Goal: Answer question/provide support: Share knowledge or assist other users

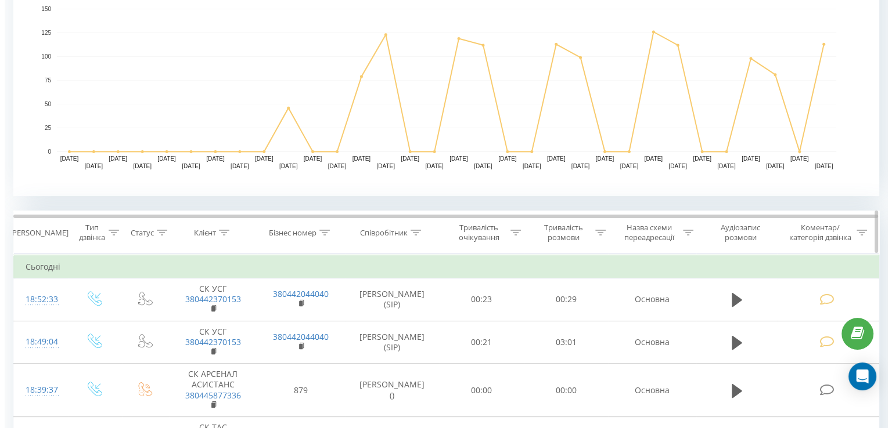
scroll to position [522, 0]
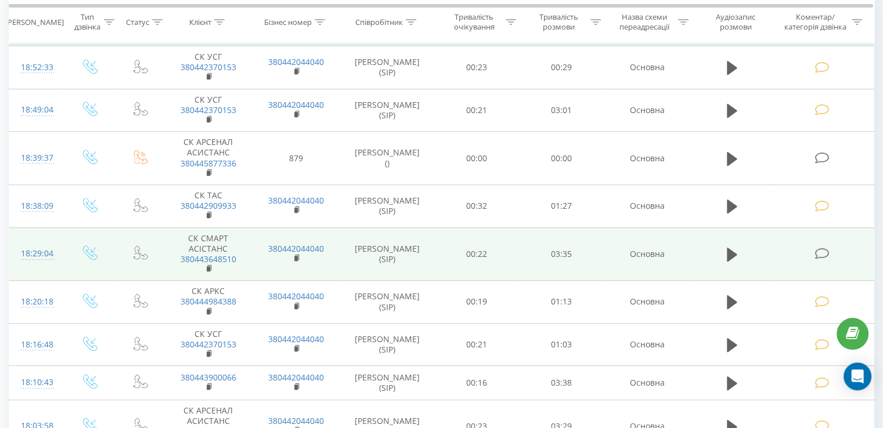
click at [818, 255] on icon at bounding box center [821, 254] width 15 height 12
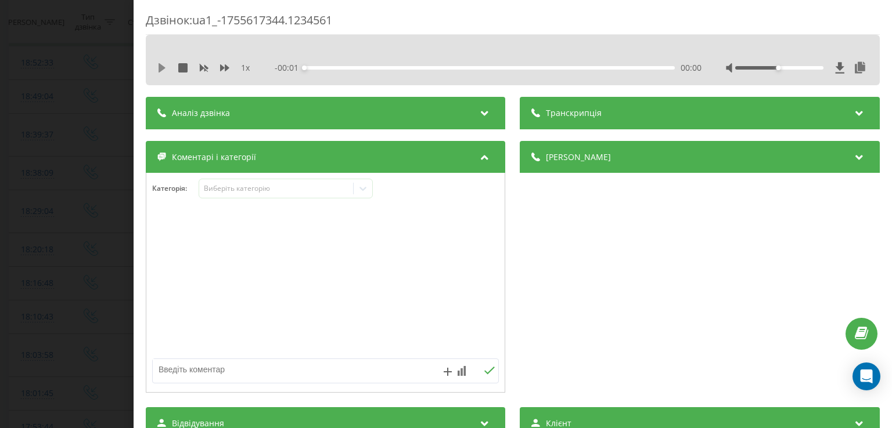
click at [161, 72] on div "1 x" at bounding box center [209, 68] width 104 height 12
click at [162, 72] on icon at bounding box center [161, 67] width 9 height 9
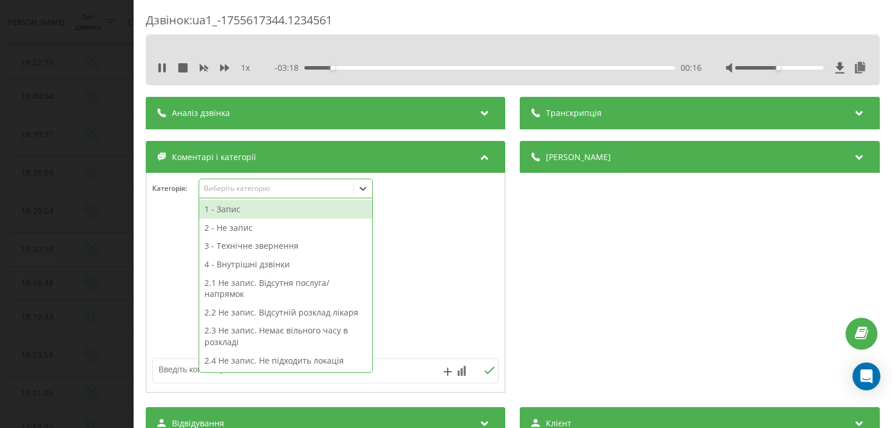
click at [265, 187] on div "Виберіть категорію" at bounding box center [276, 188] width 145 height 9
click at [257, 212] on div "1 - Запис" at bounding box center [285, 209] width 173 height 19
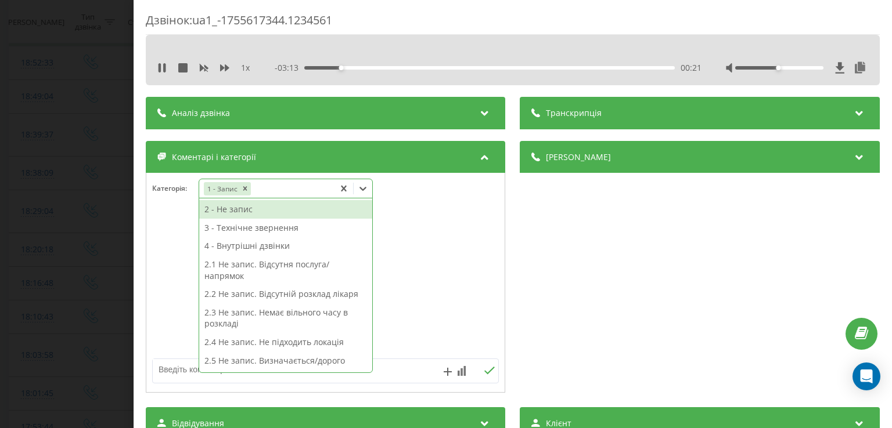
click at [88, 200] on div "Дзвінок : ua1_-1755617344.1234561 1 x - 03:13 00:21 00:21 Транскрипція Для AI-а…" at bounding box center [446, 214] width 892 height 428
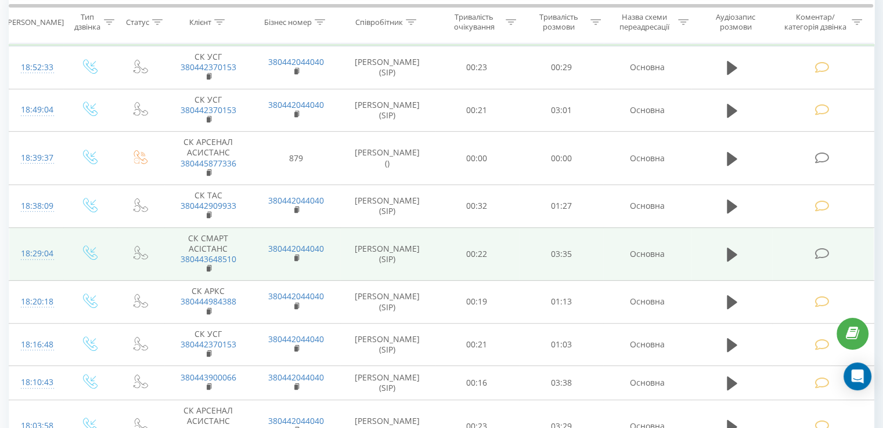
click at [820, 255] on icon at bounding box center [821, 254] width 15 height 12
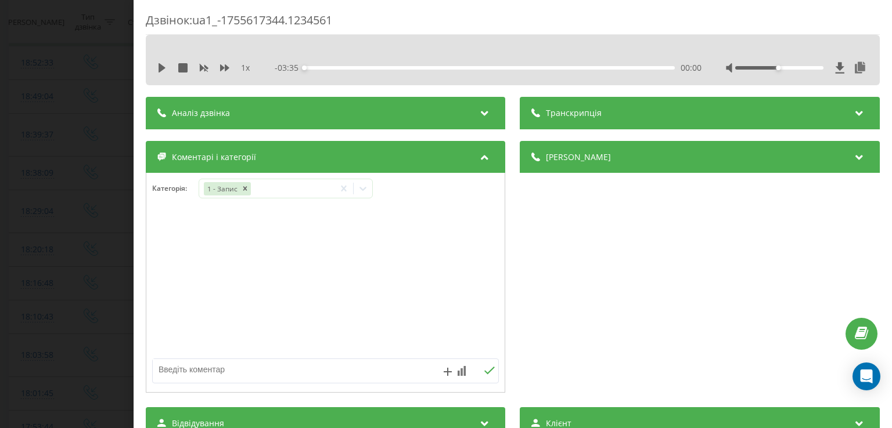
click at [67, 189] on div "Дзвінок : ua1_-1755617344.1234561 1 x - 03:35 00:00 00:00 Транскрипція Для AI-а…" at bounding box center [446, 214] width 892 height 428
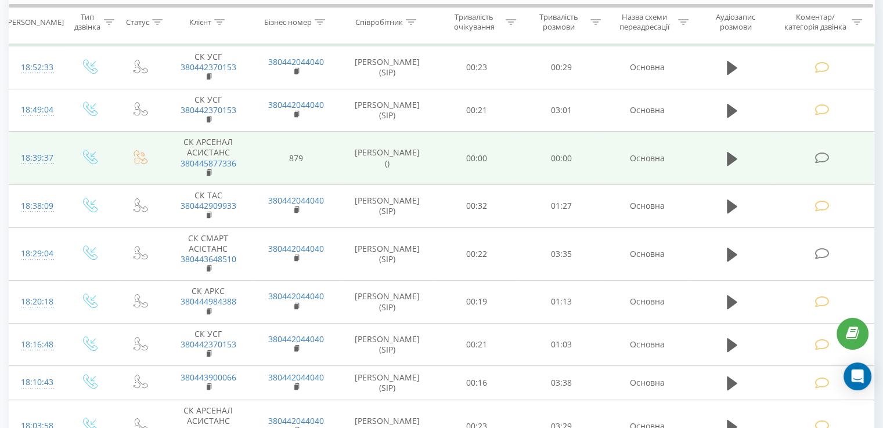
click at [835, 156] on td at bounding box center [823, 158] width 102 height 53
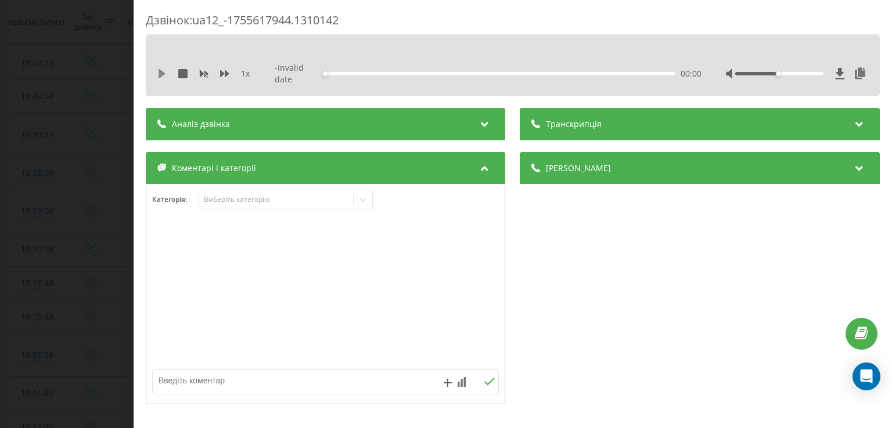
click at [163, 71] on icon at bounding box center [161, 73] width 7 height 9
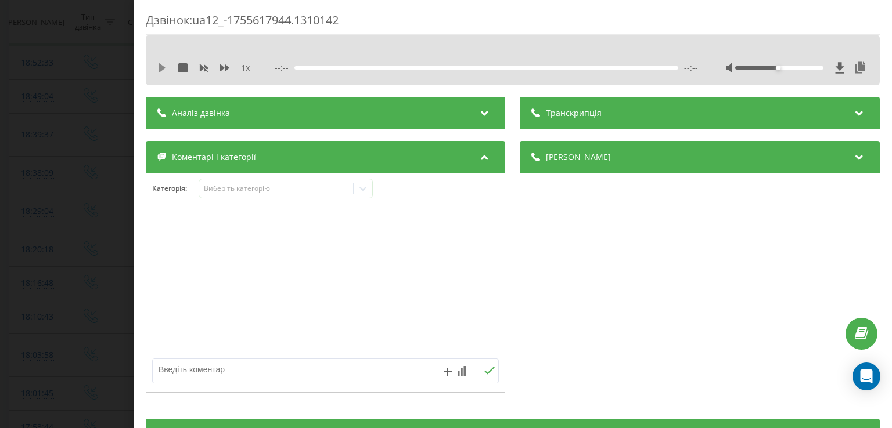
click at [163, 68] on icon at bounding box center [161, 67] width 7 height 9
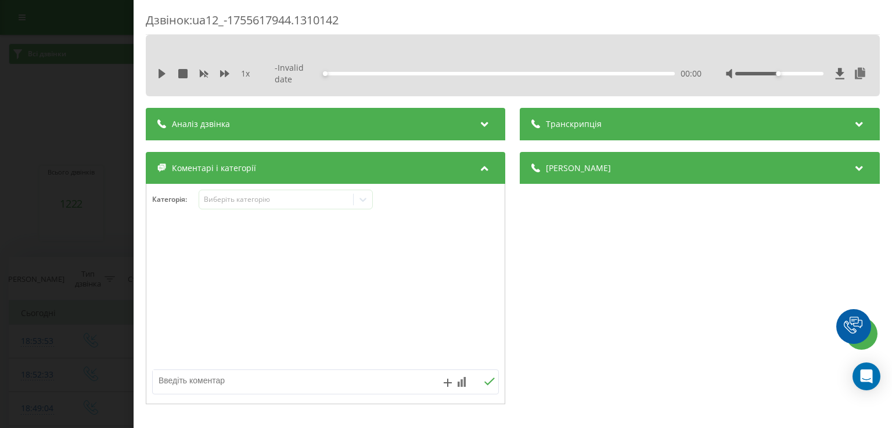
click at [102, 122] on p "Зведена статистика дзвінків за вказаними фільтрами за обраний період" at bounding box center [446, 113] width 874 height 38
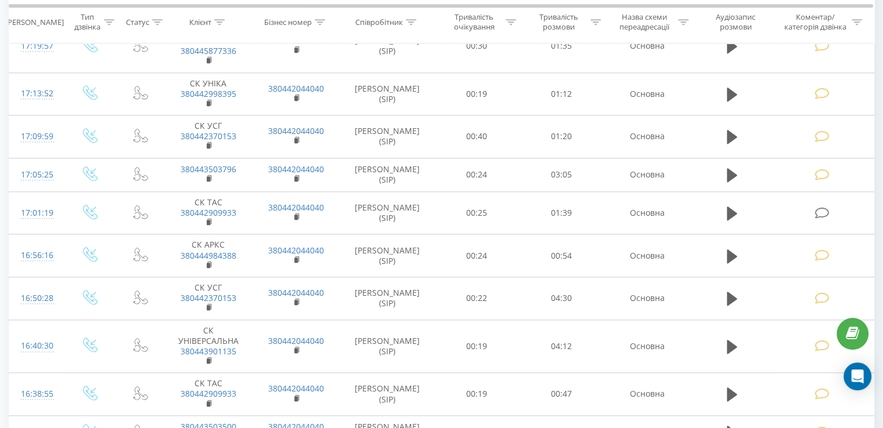
scroll to position [1219, 0]
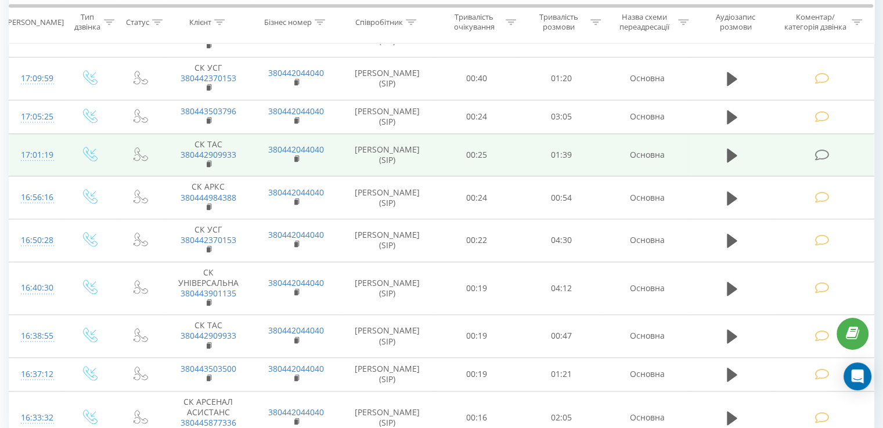
click at [830, 155] on span at bounding box center [822, 154] width 16 height 11
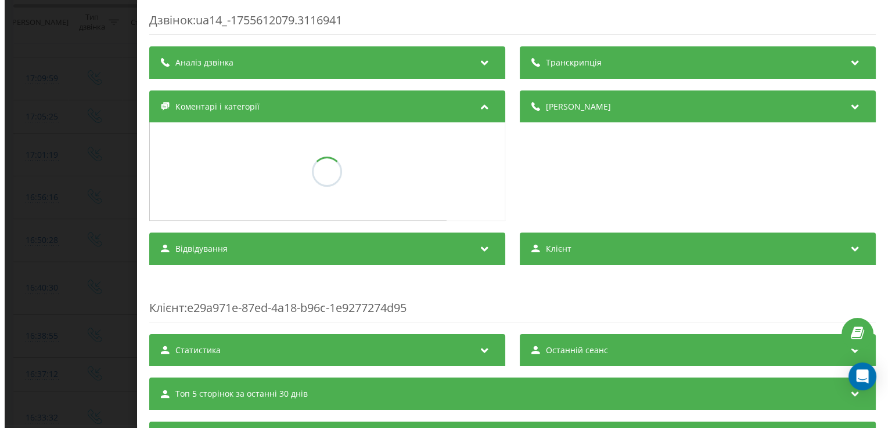
scroll to position [1078, 0]
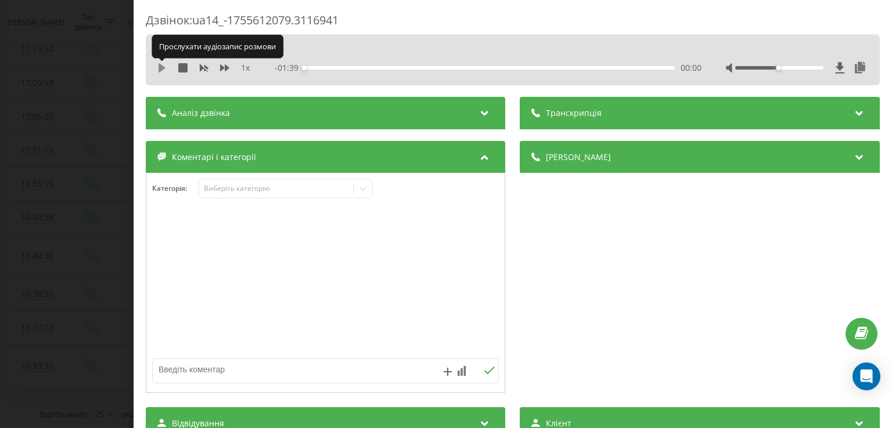
click at [163, 65] on icon at bounding box center [161, 67] width 9 height 9
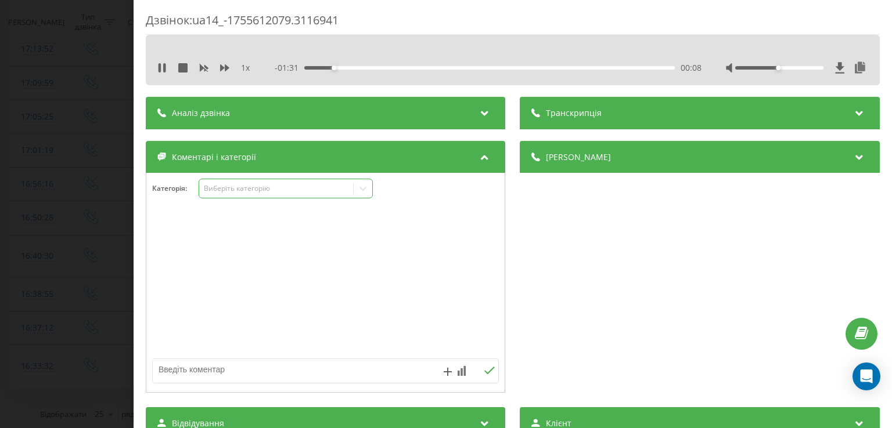
click at [214, 186] on div "Виберіть категорію" at bounding box center [276, 188] width 145 height 9
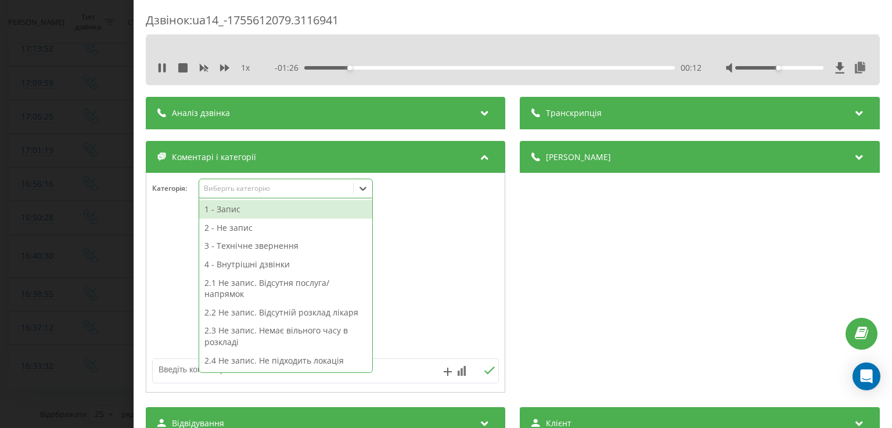
click at [590, 66] on div "00:12" at bounding box center [490, 67] width 370 height 3
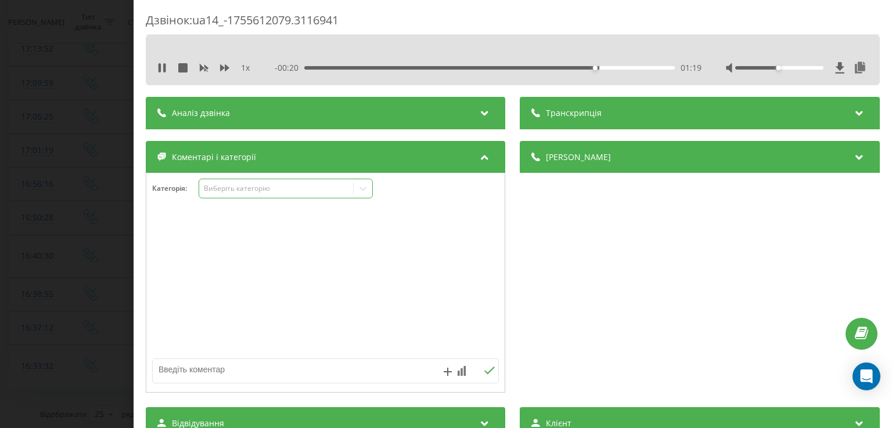
click at [275, 186] on div "Виберіть категорію" at bounding box center [276, 188] width 145 height 9
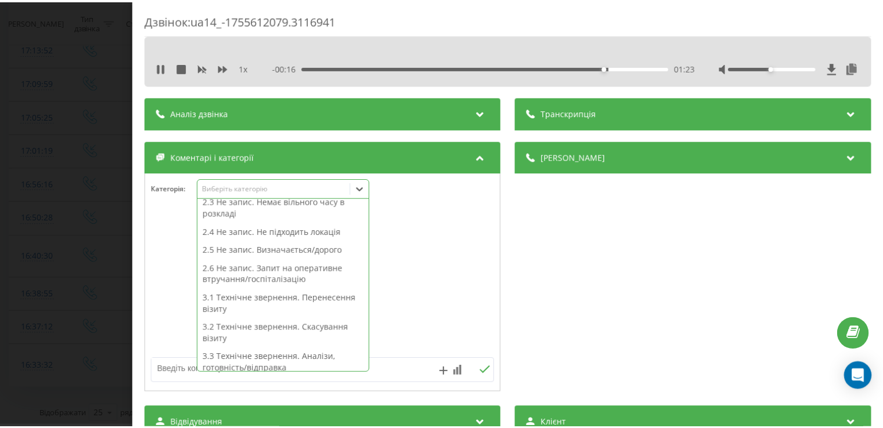
scroll to position [71, 0]
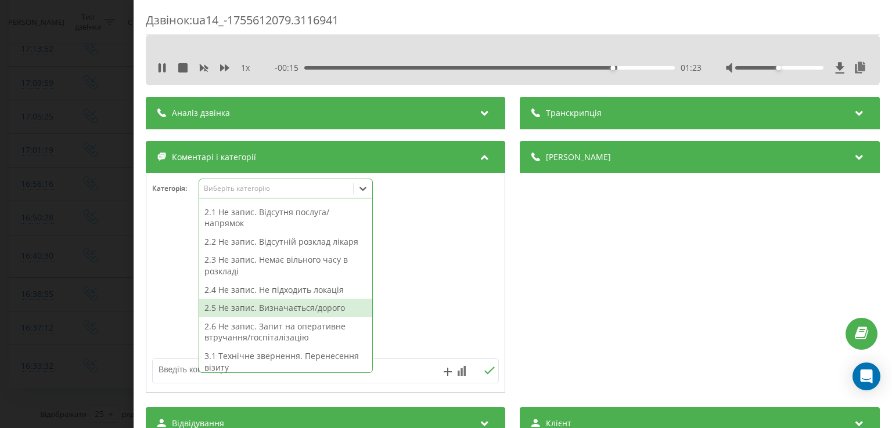
click at [229, 310] on div "2.5 Не запис. Визначається/дорого" at bounding box center [285, 308] width 173 height 19
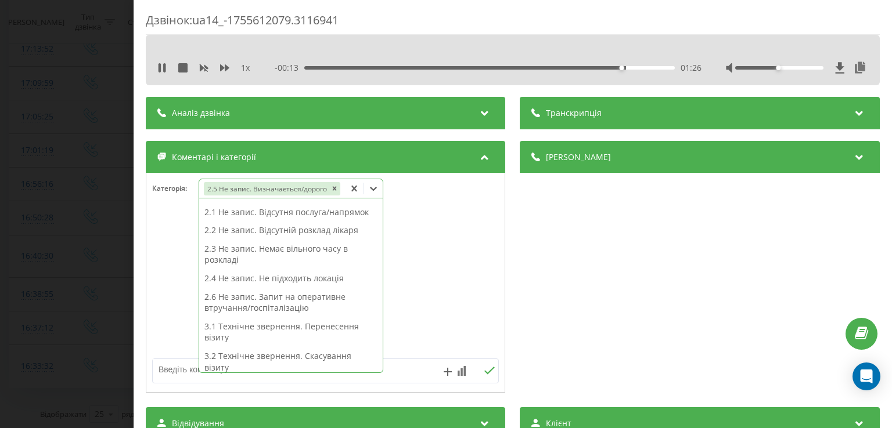
click at [50, 246] on div "Дзвінок : ua14_-1755612079.3116941 1 x - 00:13 01:26 01:26 Транскрипція Для AI-…" at bounding box center [446, 214] width 892 height 428
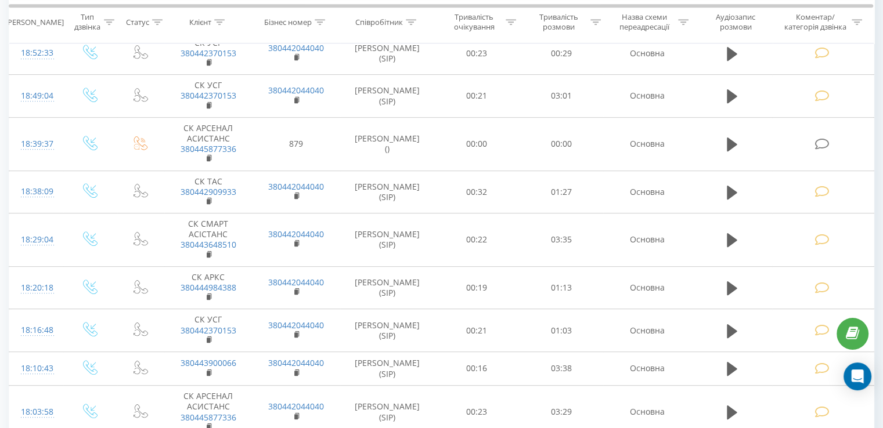
scroll to position [231, 0]
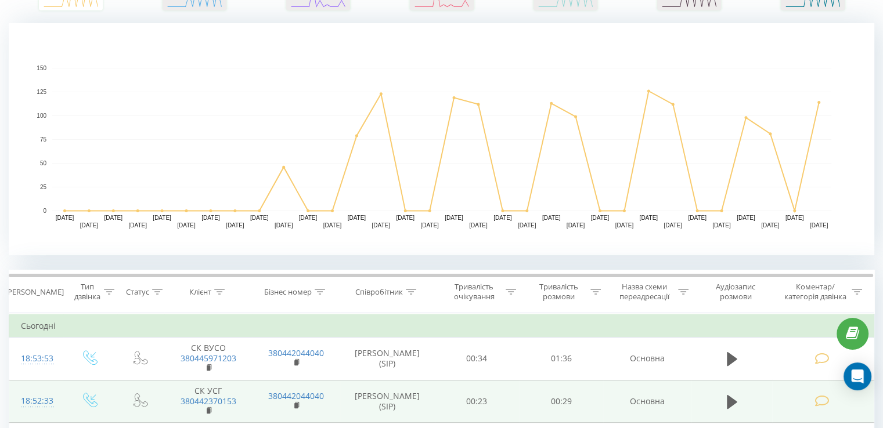
click at [868, 402] on td at bounding box center [823, 401] width 102 height 43
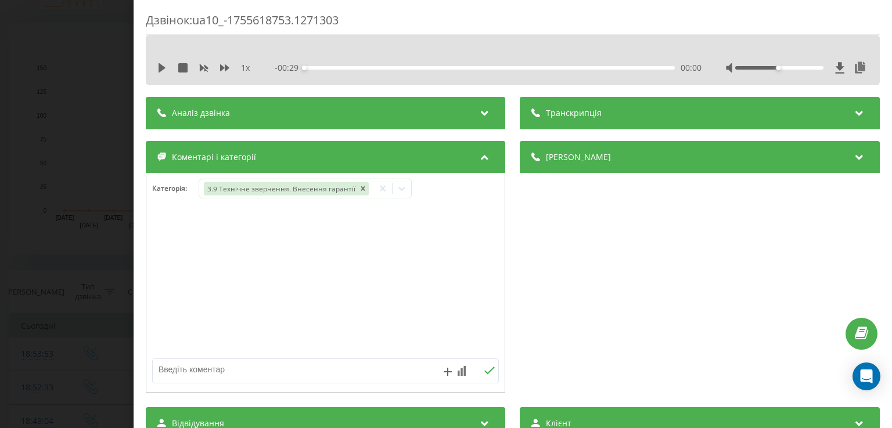
click at [65, 237] on div "Дзвінок : ua10_-1755618753.1271303 1 x - 00:29 00:00 00:00 Транскрипція Для AI-…" at bounding box center [446, 214] width 892 height 428
